Goal: Transaction & Acquisition: Purchase product/service

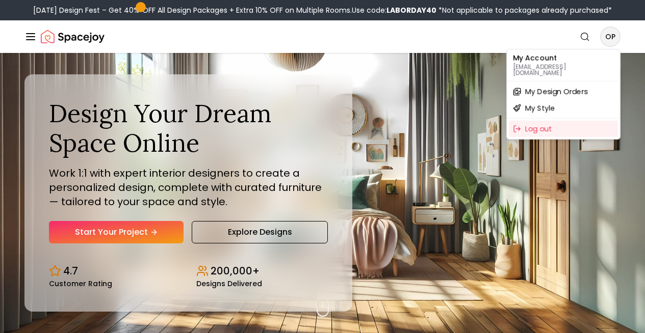
click at [589, 86] on div "My Design Orders" at bounding box center [563, 92] width 109 height 16
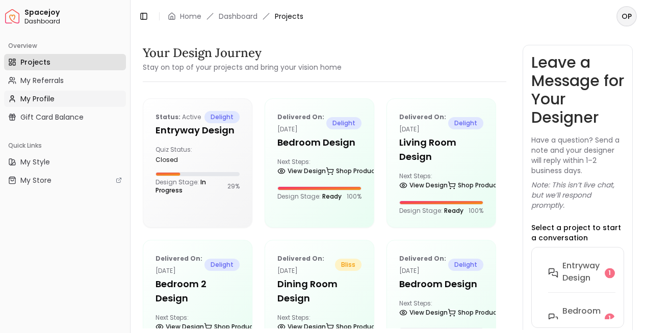
drag, startPoint x: 71, startPoint y: 98, endPoint x: 360, endPoint y: 161, distance: 295.3
click at [352, 164] on link "Shop Products" at bounding box center [354, 171] width 56 height 14
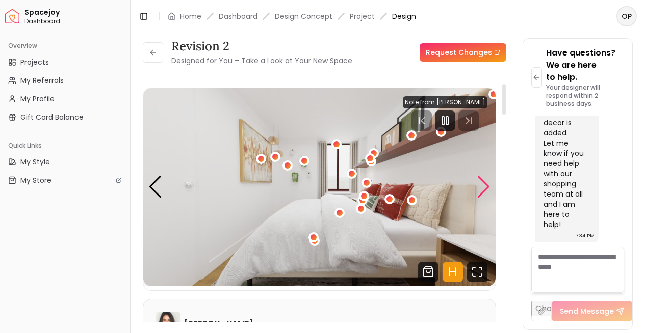
click at [480, 186] on div "Next slide" at bounding box center [484, 187] width 14 height 22
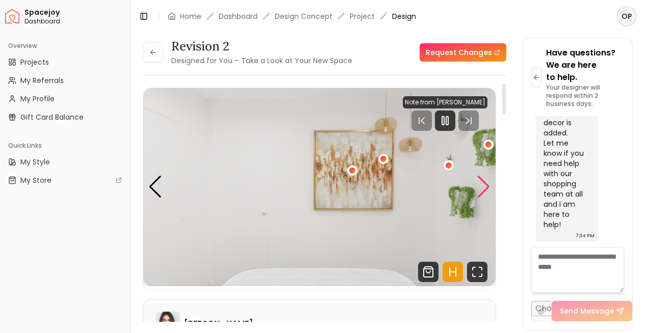
click at [480, 186] on div "Next slide" at bounding box center [484, 187] width 14 height 22
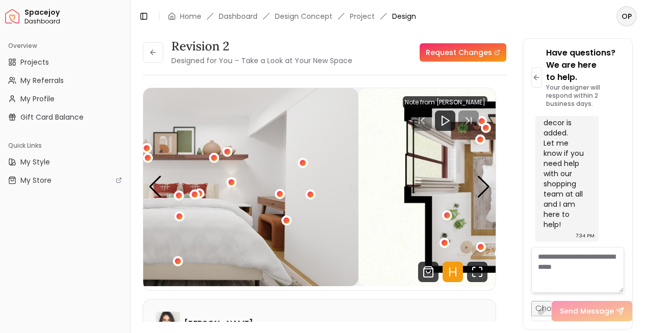
click at [0, 0] on div "Spacejoy Dashboard Overview Projects My Referrals My Profile Gift Card Balance …" at bounding box center [322, 166] width 645 height 333
